Goal: Task Accomplishment & Management: Manage account settings

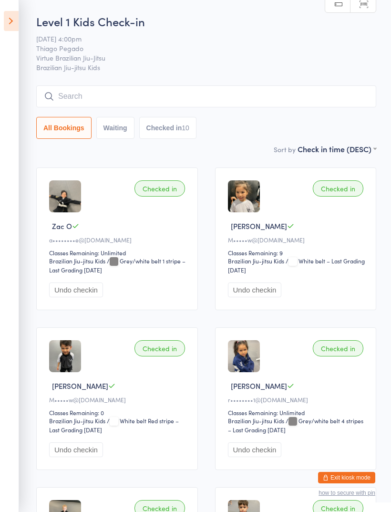
click at [314, 59] on span "Virtue Brazilian Jiu-Jitsu" at bounding box center [198, 58] width 325 height 10
click at [343, 482] on button "Exit kiosk mode" at bounding box center [346, 477] width 57 height 11
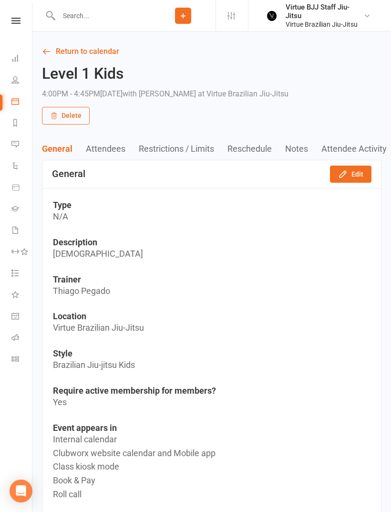
click at [18, 12] on nav "Clubworx Dashboard People Calendar Reports Messages 1 Automations Product Sales…" at bounding box center [16, 258] width 32 height 512
click at [16, 22] on icon at bounding box center [15, 21] width 9 height 6
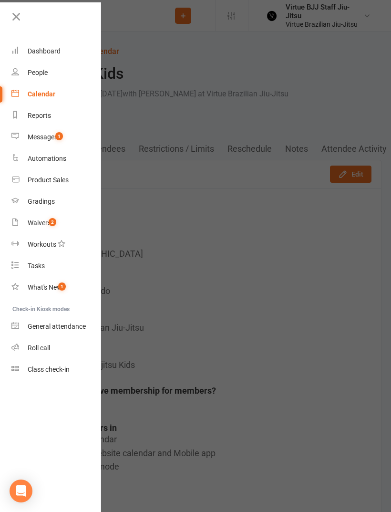
click at [79, 367] on link "Class check-in" at bounding box center [56, 369] width 90 height 21
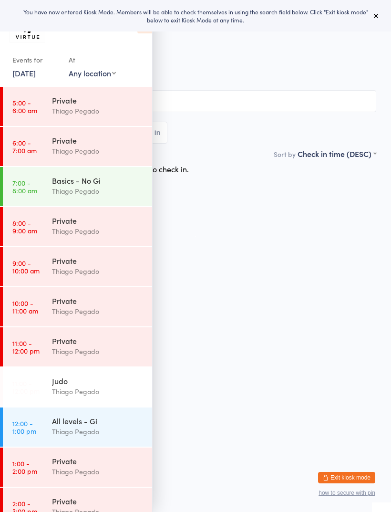
click at [373, 21] on button at bounding box center [376, 15] width 11 height 11
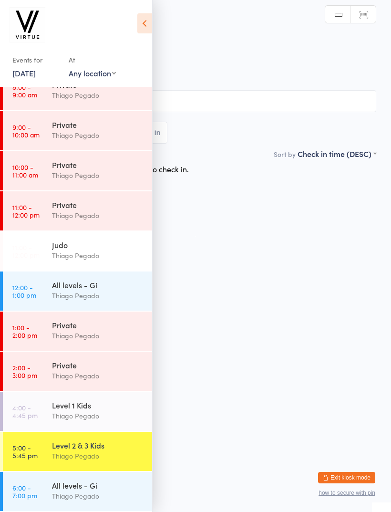
scroll to position [136, 0]
click at [32, 418] on time "4:00 - 4:45 pm" at bounding box center [24, 411] width 25 height 15
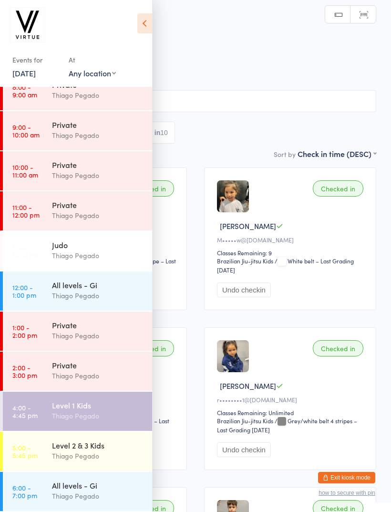
click at [135, 31] on div "Events for 12 Sep, 2025 12 Sep, 2025 September 2025 Sun Mon Tue Wed Thu Fri Sat…" at bounding box center [76, 45] width 152 height 90
click at [146, 26] on icon at bounding box center [144, 23] width 15 height 20
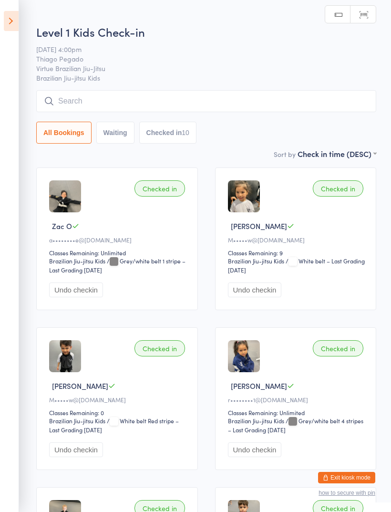
click at [203, 106] on input "search" at bounding box center [206, 101] width 340 height 22
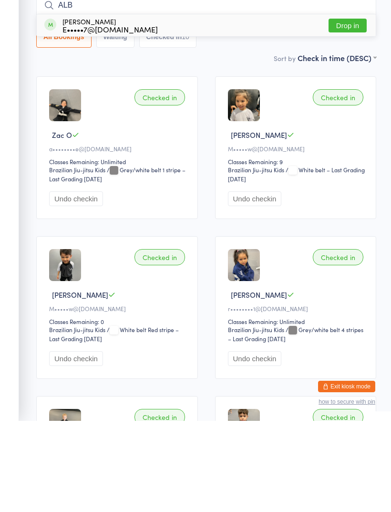
type input "ALB"
click at [55, 110] on span at bounding box center [50, 116] width 12 height 12
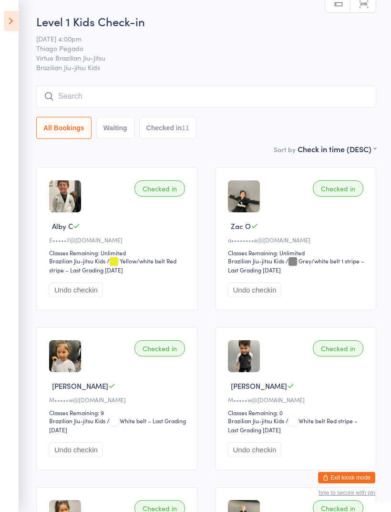
click at [18, 22] on icon at bounding box center [11, 21] width 15 height 20
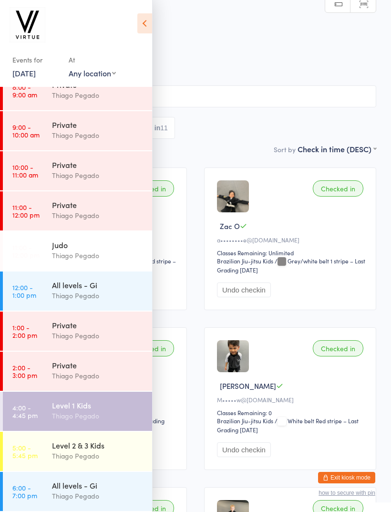
click at [25, 457] on time "5:00 - 5:45 pm" at bounding box center [24, 451] width 25 height 15
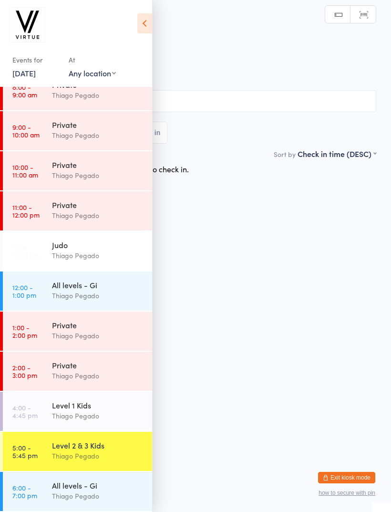
click at [151, 20] on icon at bounding box center [144, 23] width 15 height 20
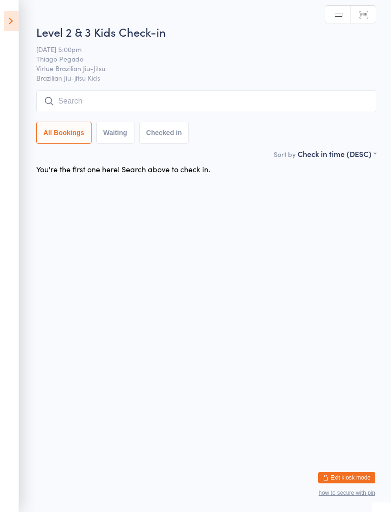
click at [210, 101] on input "search" at bounding box center [206, 101] width 340 height 22
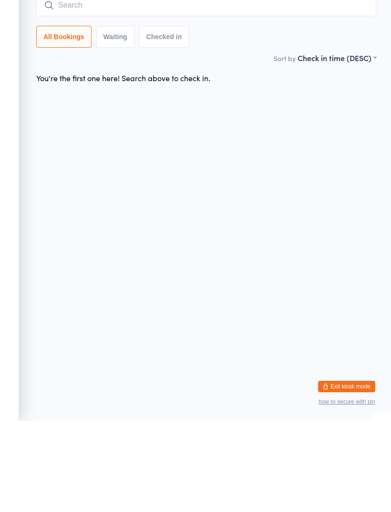
click at [215, 85] on input "search" at bounding box center [206, 96] width 340 height 22
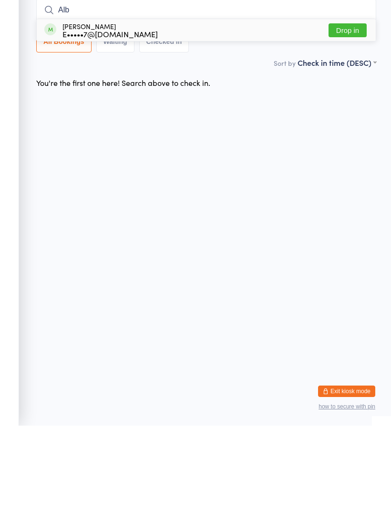
type input "Alb"
click at [62, 109] on div "Alby Cootes E•••••7@live.com.au" at bounding box center [101, 116] width 114 height 15
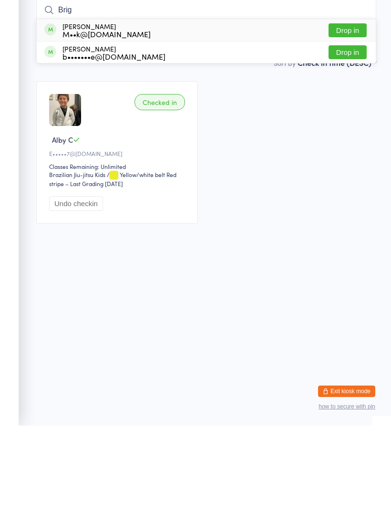
type input "Brig"
click at [56, 109] on div "Brigitte Degenhardt M••k@organiseit.com.au" at bounding box center [97, 116] width 106 height 15
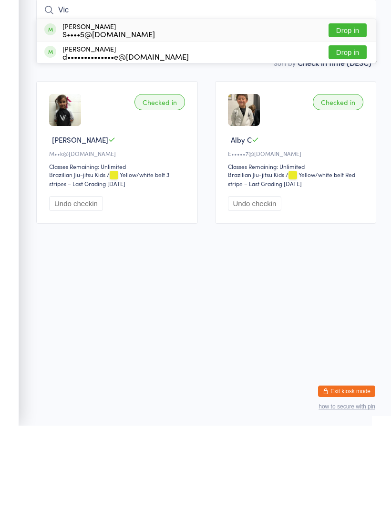
type input "Vic"
click at [61, 109] on div "Victoria Kwon S••••5@hotmail.com" at bounding box center [99, 116] width 111 height 15
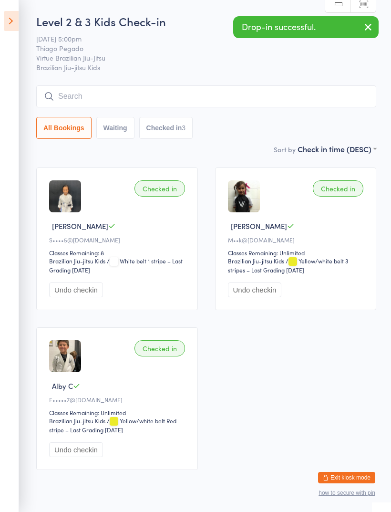
click at [62, 293] on button "Undo checkin" at bounding box center [76, 289] width 54 height 15
click at [67, 101] on input "search" at bounding box center [206, 96] width 340 height 22
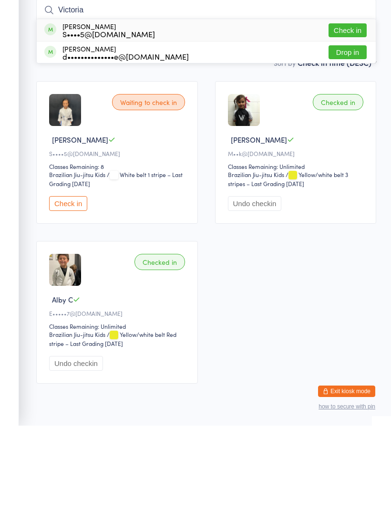
type input "Victoria"
click at [62, 131] on div "Victoria Andutta d••••••••••••••e@yahoo.com.br" at bounding box center [116, 138] width 145 height 15
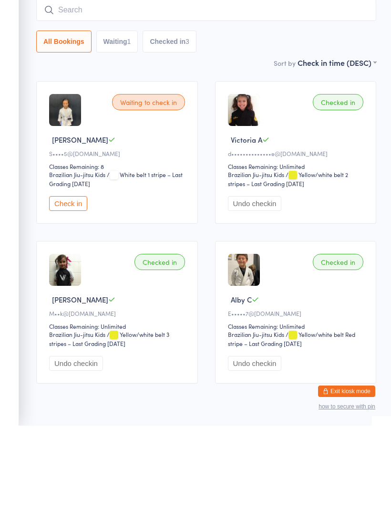
click at [227, 85] on input "search" at bounding box center [206, 96] width 340 height 22
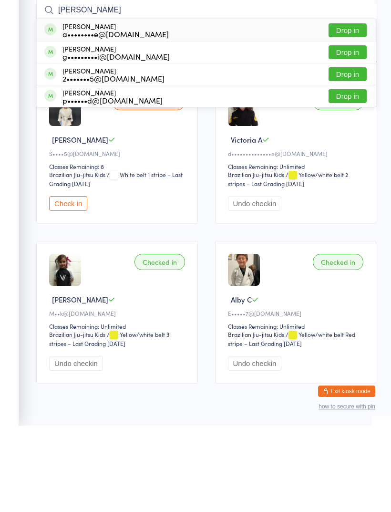
type input "Lili"
click at [52, 110] on span at bounding box center [50, 116] width 12 height 12
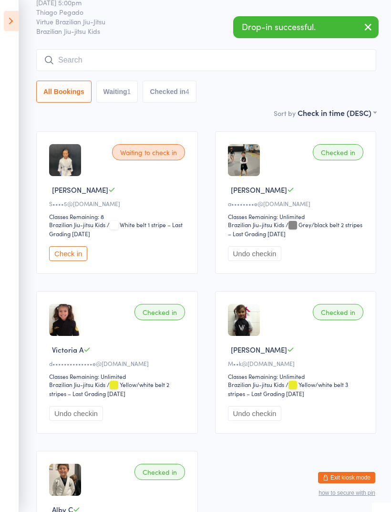
click at [87, 65] on input "search" at bounding box center [206, 60] width 340 height 22
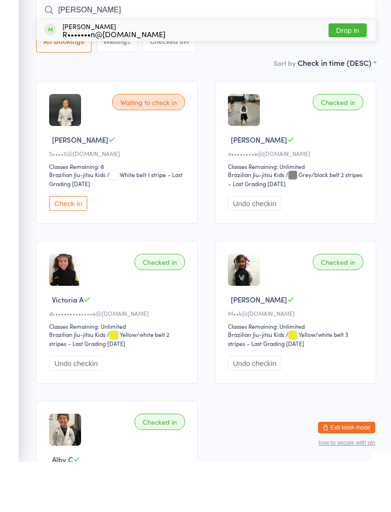
type input "Denz"
click at [61, 73] on div "Denzel ELWIN R•••••••n@hotmail.com" at bounding box center [104, 80] width 121 height 15
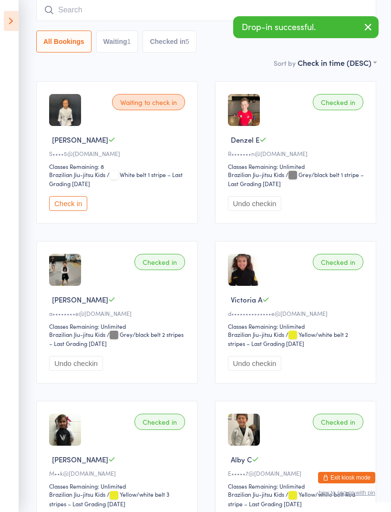
click at [69, 20] on input "search" at bounding box center [206, 10] width 340 height 22
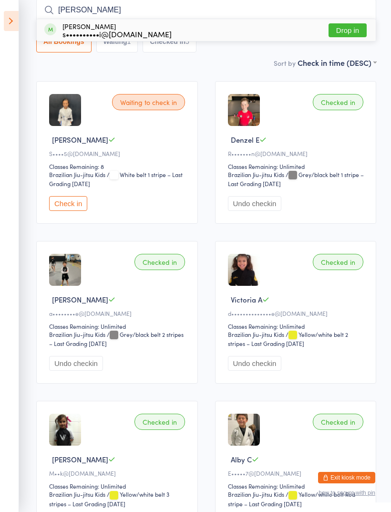
type input "Omar"
click at [62, 33] on div "Omar Kujovic s••••••••••i@hotmail.com" at bounding box center [107, 29] width 127 height 15
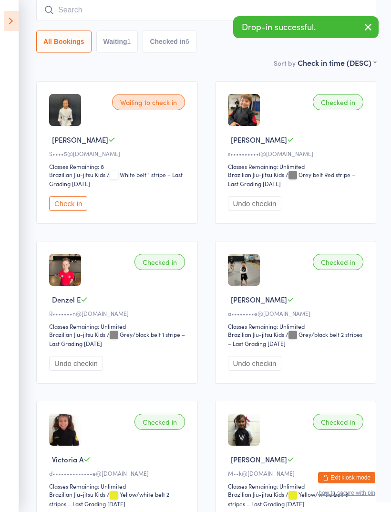
click at [66, 18] on input "search" at bounding box center [206, 10] width 340 height 22
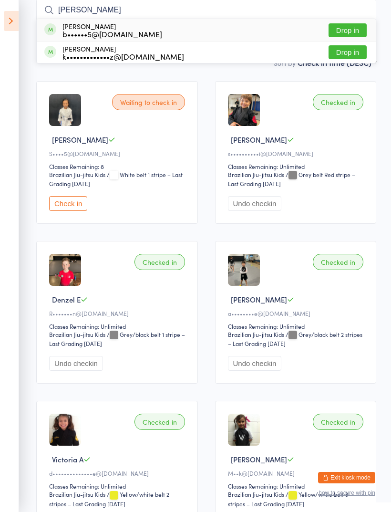
type input "Cruz"
click at [55, 33] on span at bounding box center [50, 29] width 12 height 12
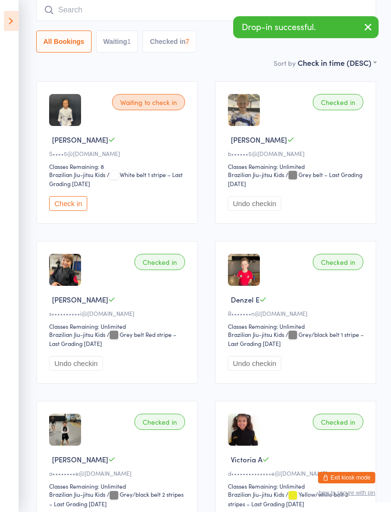
click at [73, 6] on input "search" at bounding box center [206, 10] width 340 height 22
type input "Skyl"
click at [57, 31] on div "Skylah Waterhouse b••••••5@hotmail.com" at bounding box center [103, 29] width 118 height 15
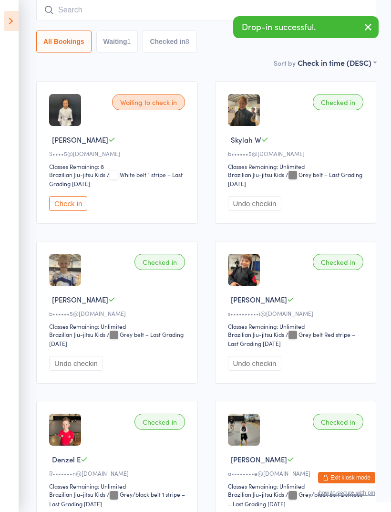
click at [68, 15] on input "search" at bounding box center [206, 10] width 340 height 22
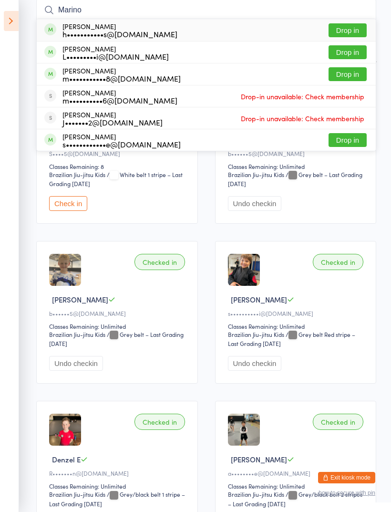
type input "Marino"
click at [52, 31] on span at bounding box center [50, 29] width 12 height 12
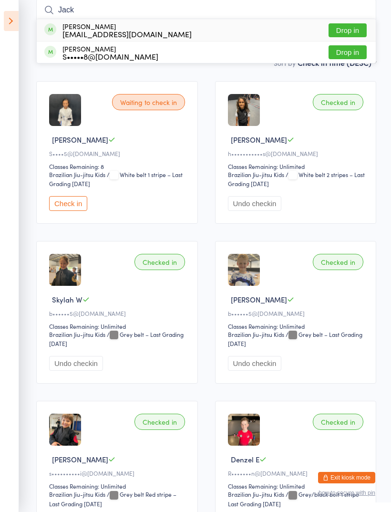
type input "Jack"
click at [59, 33] on div "Jack Dartnell sj@sjandpeople.com" at bounding box center [117, 29] width 147 height 15
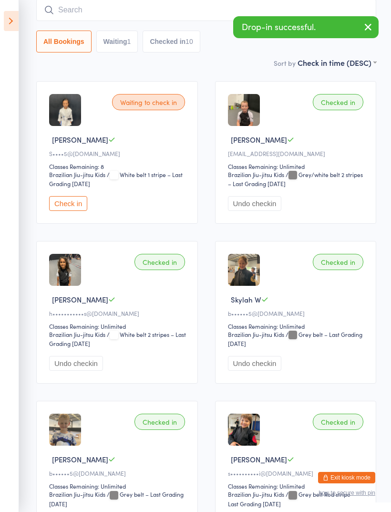
click at [68, 21] on input "search" at bounding box center [206, 10] width 340 height 22
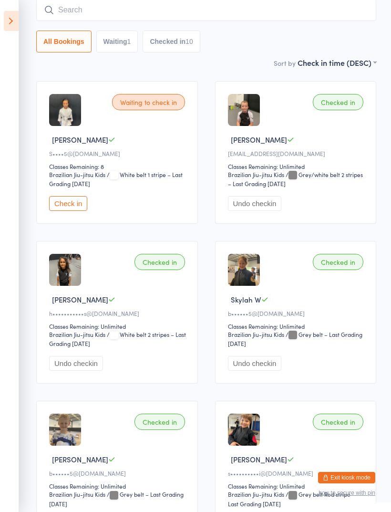
click at [294, 17] on input "search" at bounding box center [206, 10] width 340 height 22
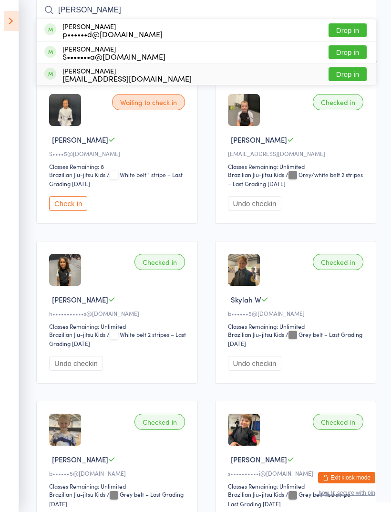
type input "Sam"
click at [61, 79] on div "Samuel Dartnell sj@sjandpeople.com" at bounding box center [117, 74] width 147 height 15
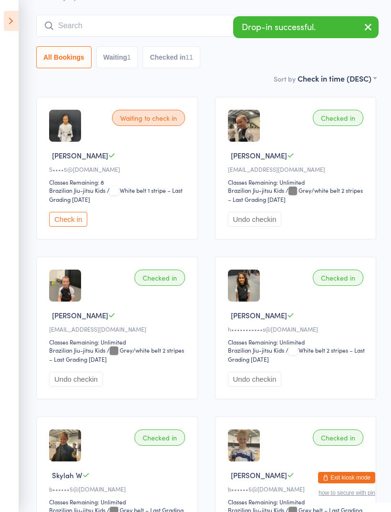
click at [66, 24] on input "search" at bounding box center [206, 26] width 340 height 22
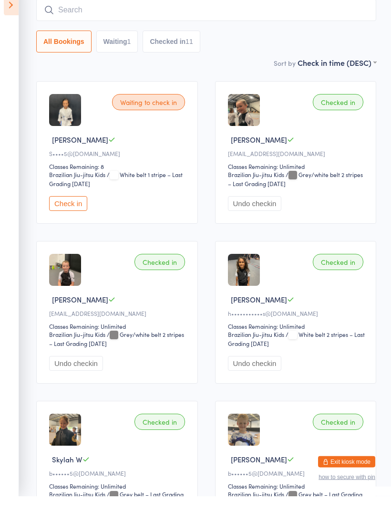
click at [270, 16] on input "search" at bounding box center [206, 26] width 340 height 22
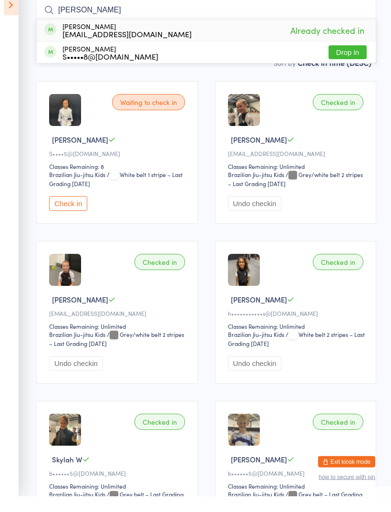
type input "J"
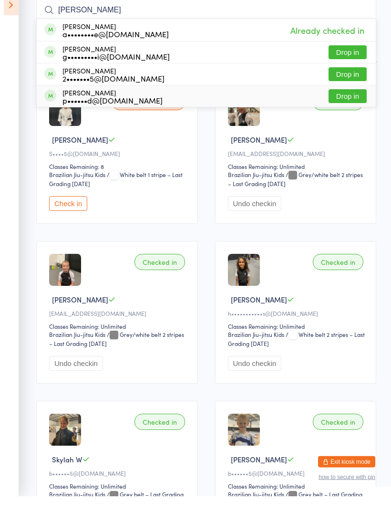
type input "Lili"
click at [58, 105] on div "Lily Hoviatdoost p••••••d@yahoo.com" at bounding box center [103, 112] width 118 height 15
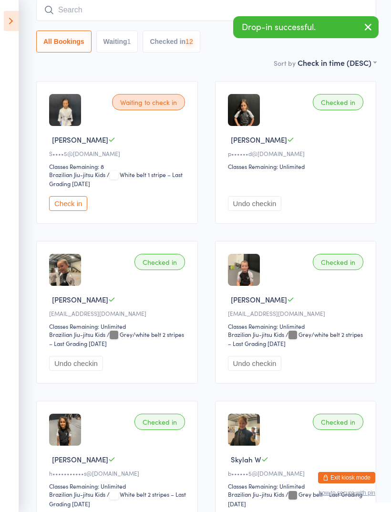
click at [66, 20] on input "search" at bounding box center [206, 10] width 340 height 22
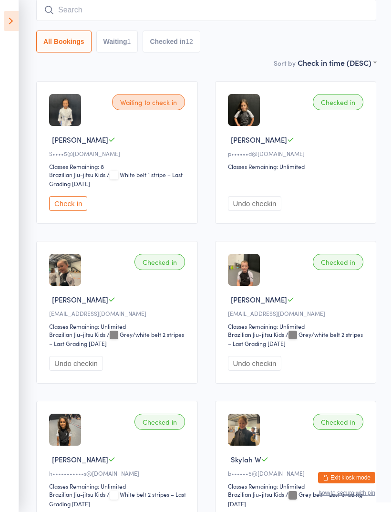
click at [262, 14] on input "search" at bounding box center [206, 10] width 340 height 22
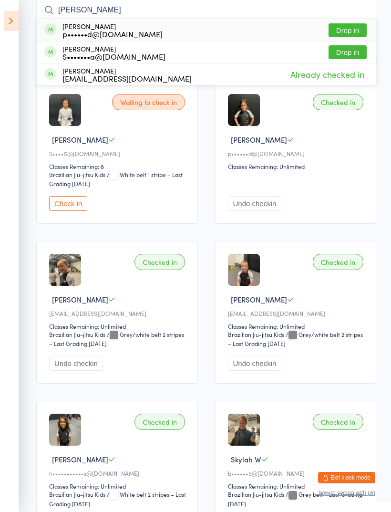
type input "Sam"
click at [58, 32] on div "Sam Hoviatdoost p••••••d@yahoo.com" at bounding box center [103, 29] width 118 height 15
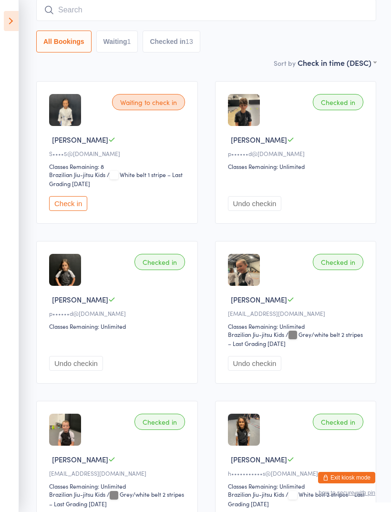
click at [268, 14] on input "search" at bounding box center [206, 10] width 340 height 22
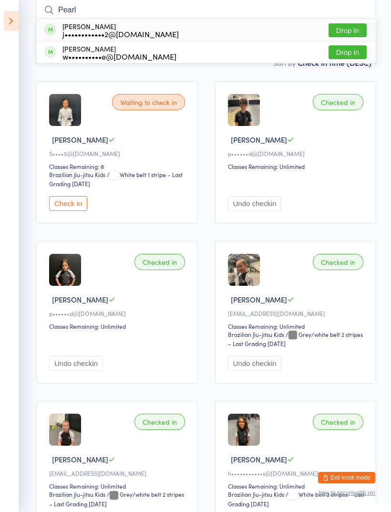
type input "Pearl"
click at [60, 29] on div "Pearl Messina j••••••••••••2@gmail.com" at bounding box center [111, 29] width 135 height 15
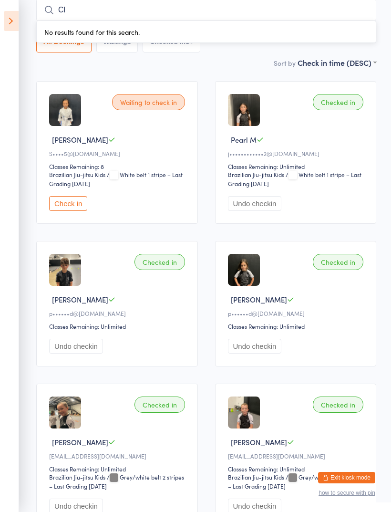
type input "C"
click at [16, 21] on icon at bounding box center [11, 21] width 15 height 20
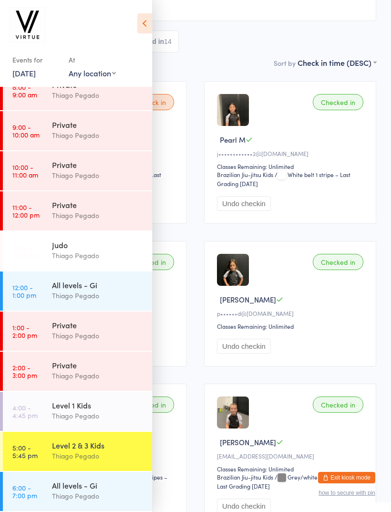
click at [350, 482] on button "Exit kiosk mode" at bounding box center [346, 477] width 57 height 11
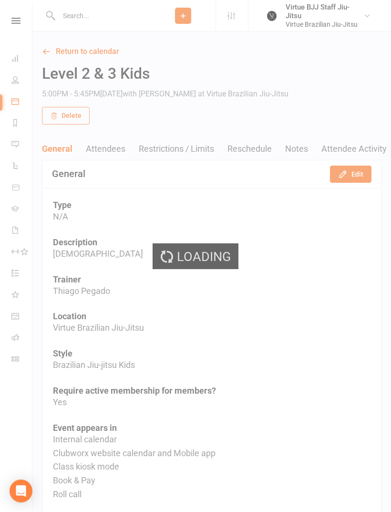
click at [18, 22] on icon at bounding box center [15, 21] width 9 height 6
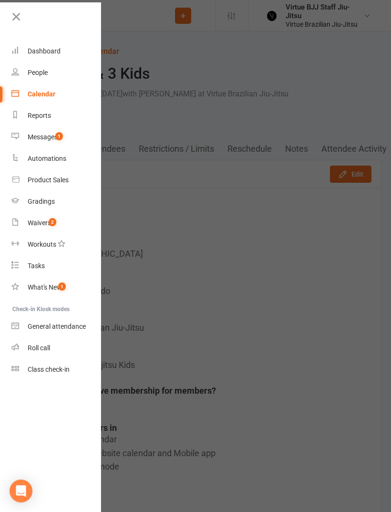
click at [15, 24] on link at bounding box center [56, 20] width 92 height 21
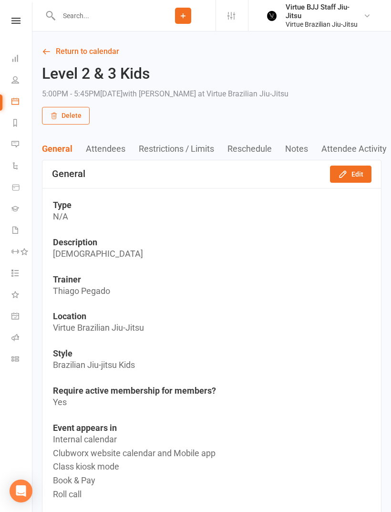
click at [96, 152] on button "Attendees" at bounding box center [112, 149] width 53 height 10
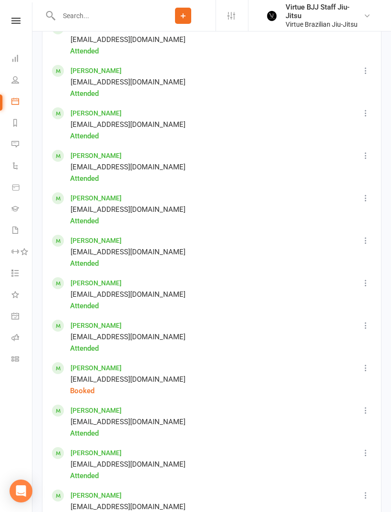
scroll to position [743, 0]
click at [364, 365] on icon at bounding box center [366, 368] width 10 height 10
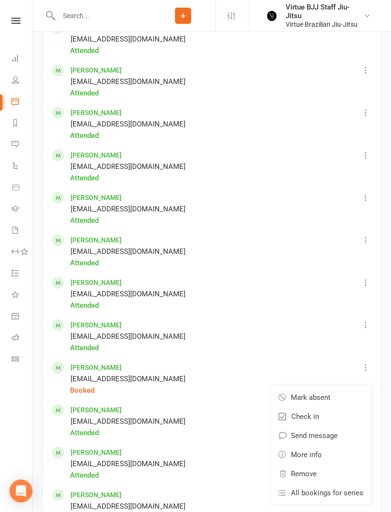
click at [324, 470] on link "Remove" at bounding box center [321, 473] width 100 height 19
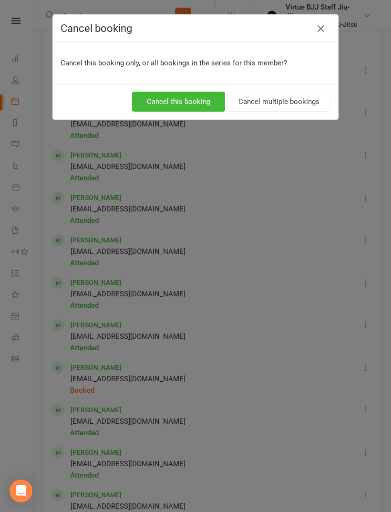
click at [211, 98] on button "Cancel this booking" at bounding box center [178, 102] width 93 height 20
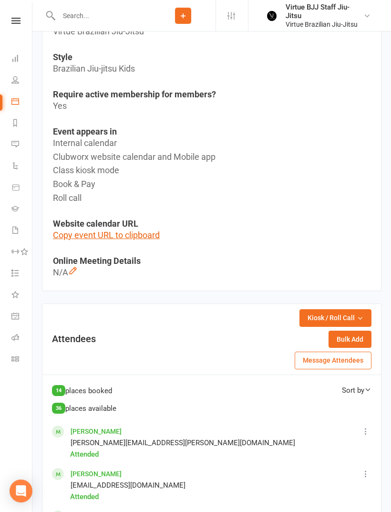
scroll to position [294, 0]
